Goal: Use online tool/utility: Utilize a website feature to perform a specific function

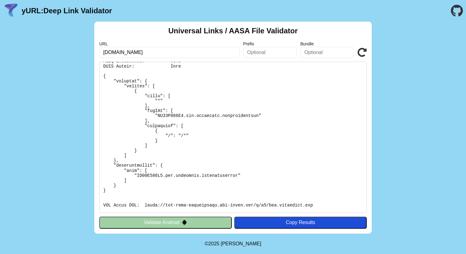
scroll to position [135, 0]
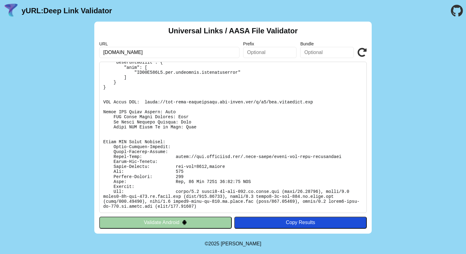
click at [183, 224] on img at bounding box center [184, 222] width 5 height 5
